Goal: Complete application form

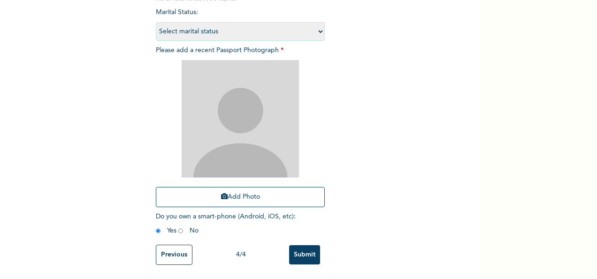
scroll to position [133, 0]
click at [275, 71] on img at bounding box center [240, 118] width 117 height 117
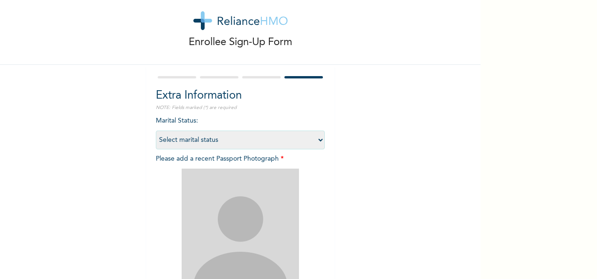
scroll to position [0, 0]
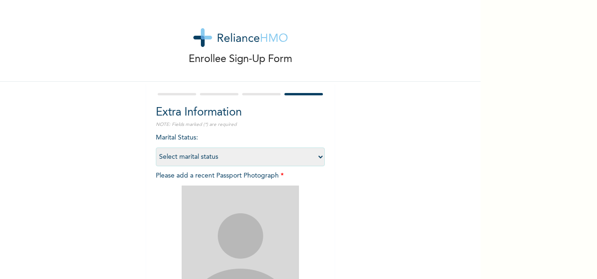
click at [256, 94] on div at bounding box center [261, 94] width 38 height 2
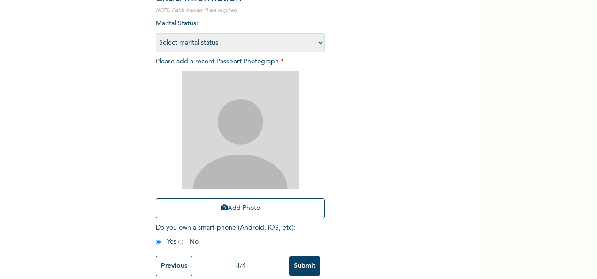
scroll to position [133, 0]
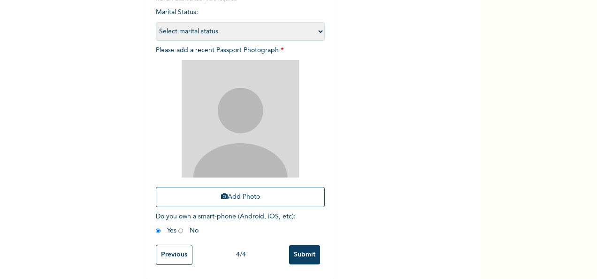
click at [170, 247] on input "Previous" at bounding box center [174, 254] width 37 height 20
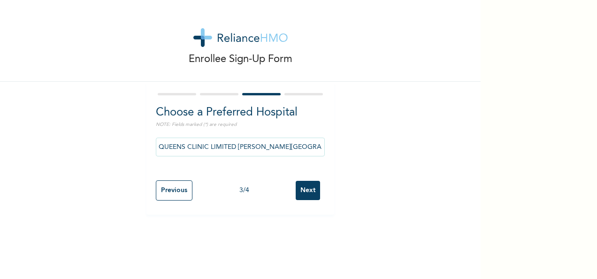
click at [312, 185] on input "Next" at bounding box center [308, 190] width 24 height 19
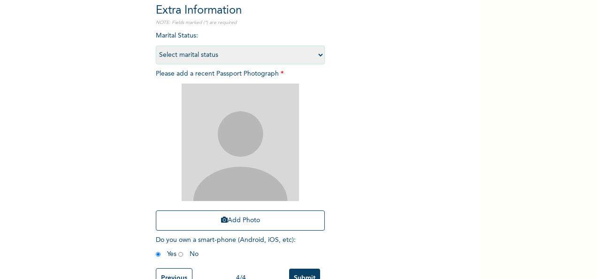
scroll to position [133, 0]
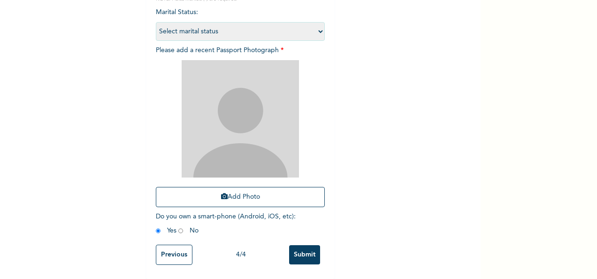
click at [175, 253] on input "Previous" at bounding box center [174, 254] width 37 height 20
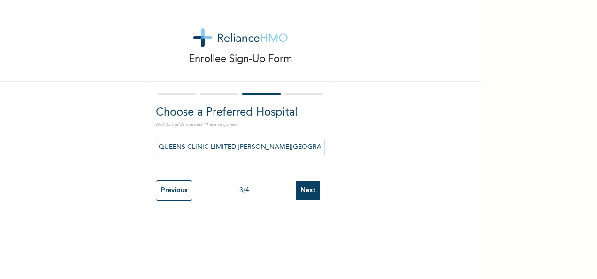
scroll to position [0, 0]
click at [312, 188] on input "Next" at bounding box center [308, 190] width 24 height 19
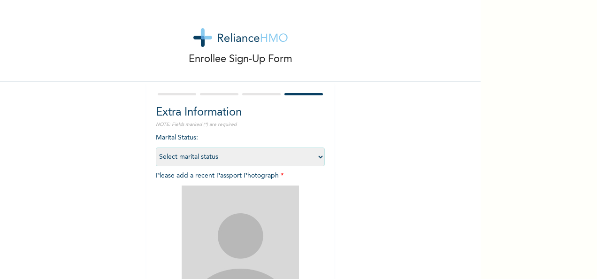
click at [319, 158] on select "Select marital status [DEMOGRAPHIC_DATA] Married [DEMOGRAPHIC_DATA] Widow/[DEMO…" at bounding box center [240, 156] width 169 height 19
select select "1"
click at [156, 147] on select "Select marital status [DEMOGRAPHIC_DATA] Married [DEMOGRAPHIC_DATA] Widow/[DEMO…" at bounding box center [240, 156] width 169 height 19
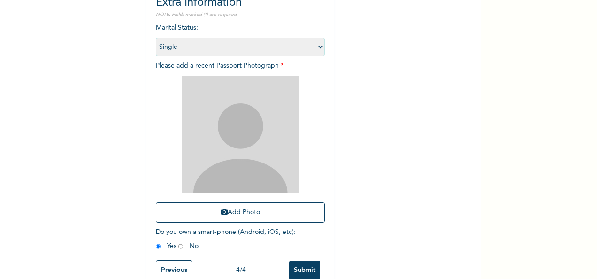
scroll to position [115, 0]
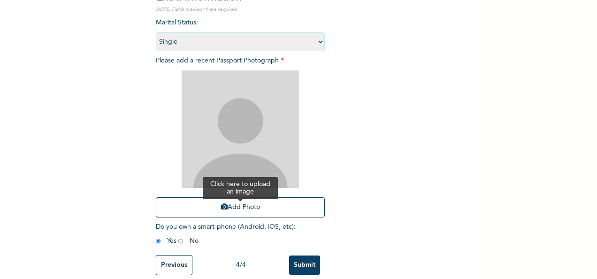
click at [253, 212] on button "Add Photo" at bounding box center [240, 207] width 169 height 20
click at [249, 207] on button "Add Photo" at bounding box center [240, 207] width 169 height 20
click at [242, 205] on button "Add Photo" at bounding box center [240, 207] width 169 height 20
